Goal: Task Accomplishment & Management: Use online tool/utility

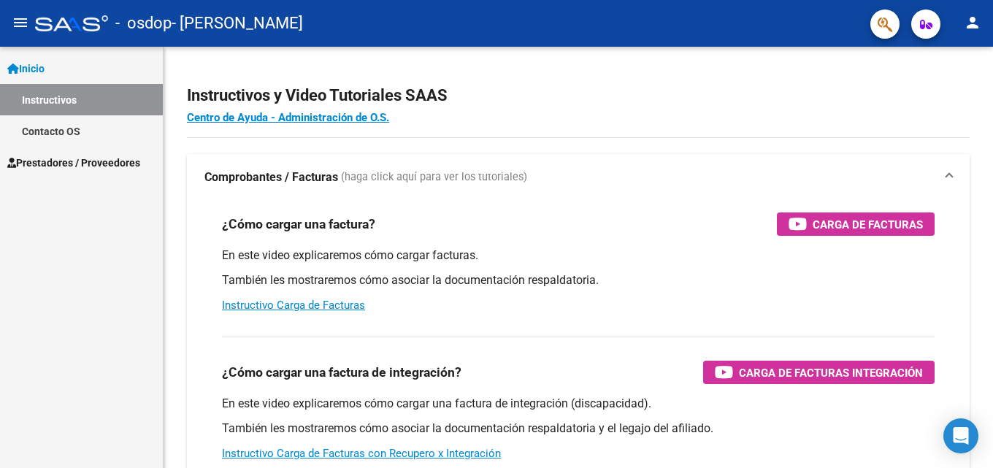
click at [107, 158] on span "Prestadores / Proveedores" at bounding box center [73, 163] width 133 height 16
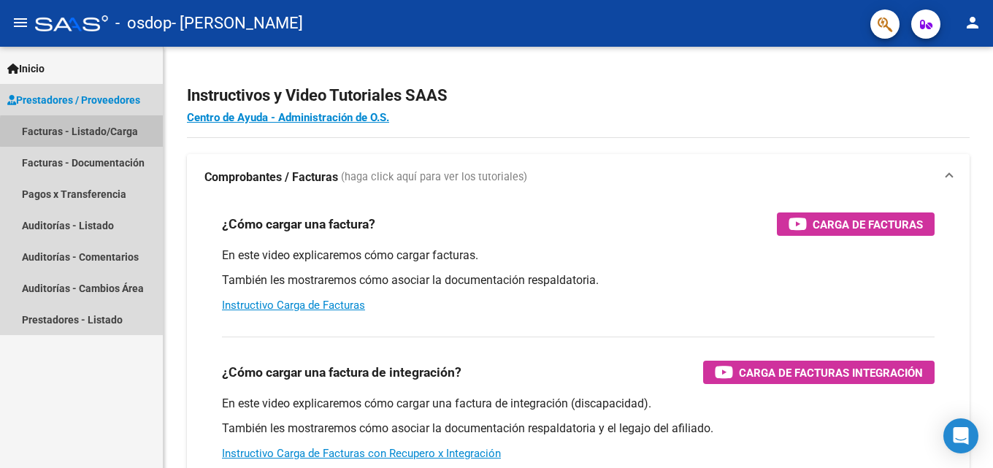
click at [140, 132] on link "Facturas - Listado/Carga" at bounding box center [81, 130] width 163 height 31
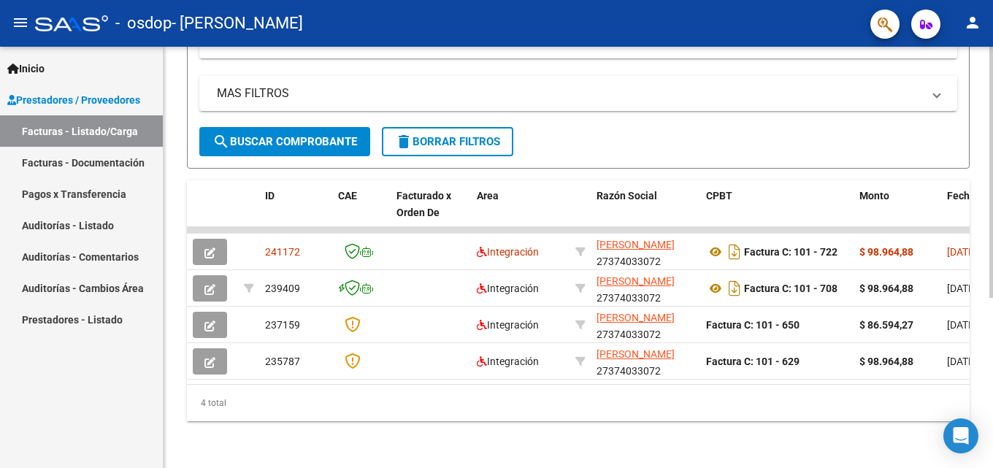
scroll to position [286, 0]
click at [993, 351] on div at bounding box center [992, 342] width 4 height 251
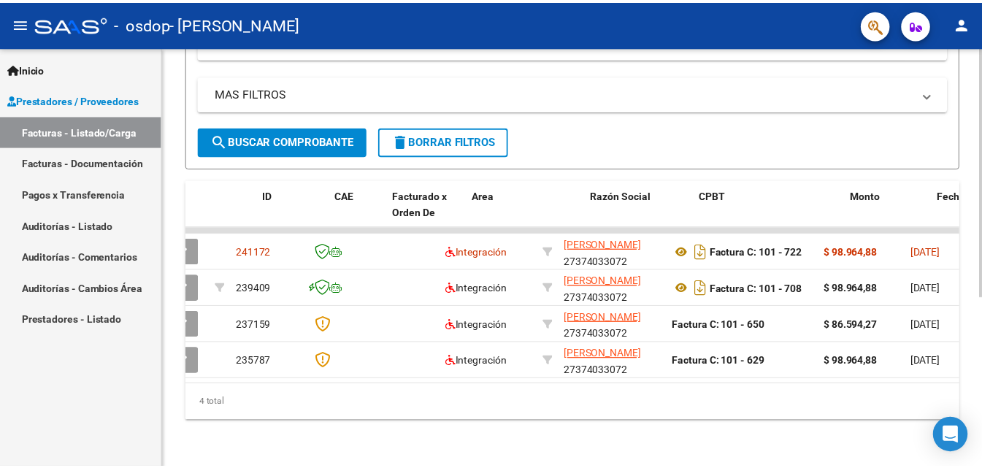
scroll to position [0, 0]
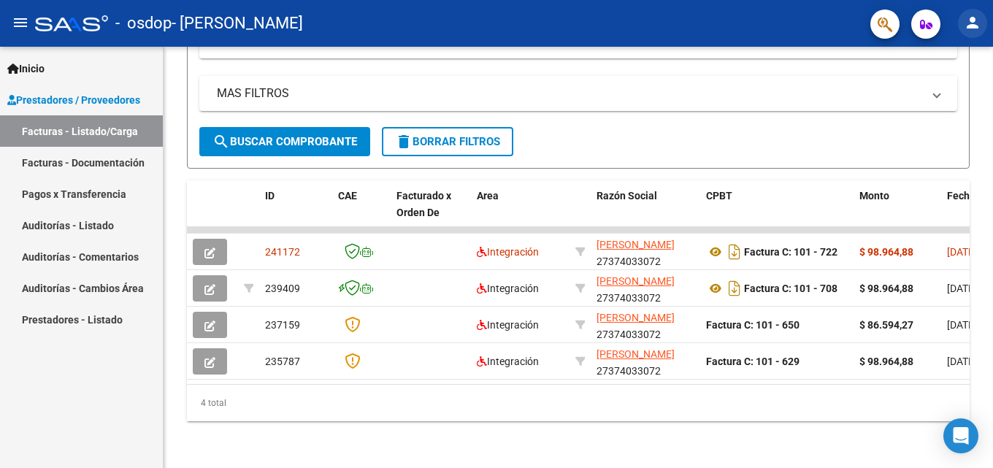
click at [964, 18] on mat-icon "person" at bounding box center [973, 23] width 18 height 18
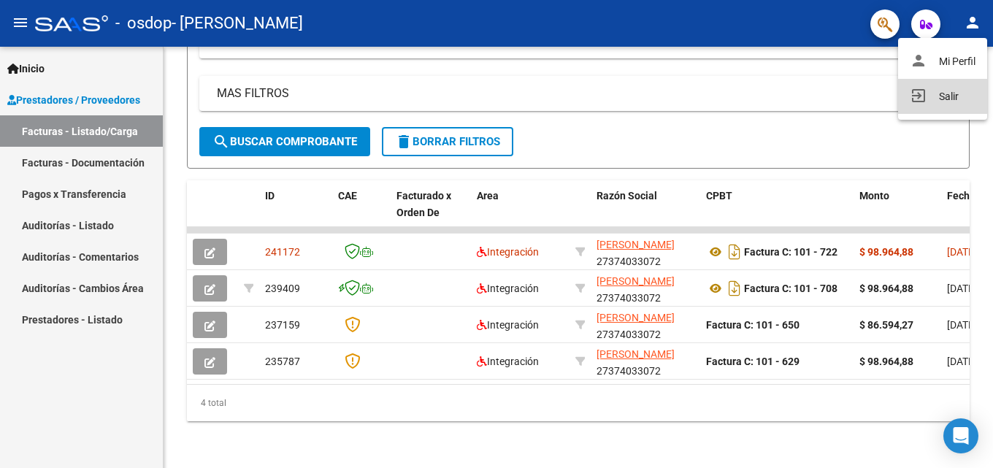
click at [910, 104] on mat-icon "exit_to_app" at bounding box center [919, 96] width 18 height 18
